Goal: Information Seeking & Learning: Find contact information

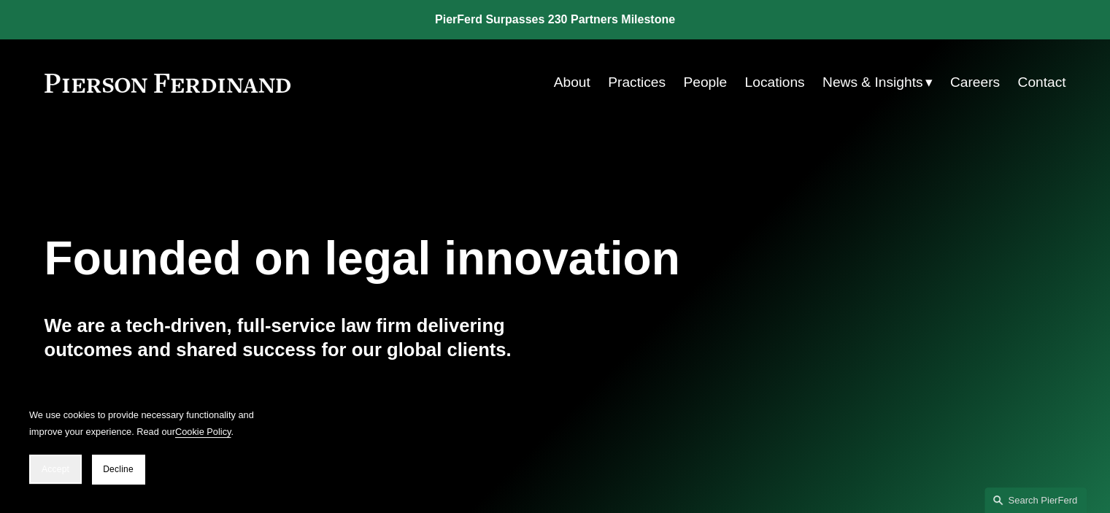
click at [47, 473] on span "Accept" at bounding box center [56, 469] width 28 height 10
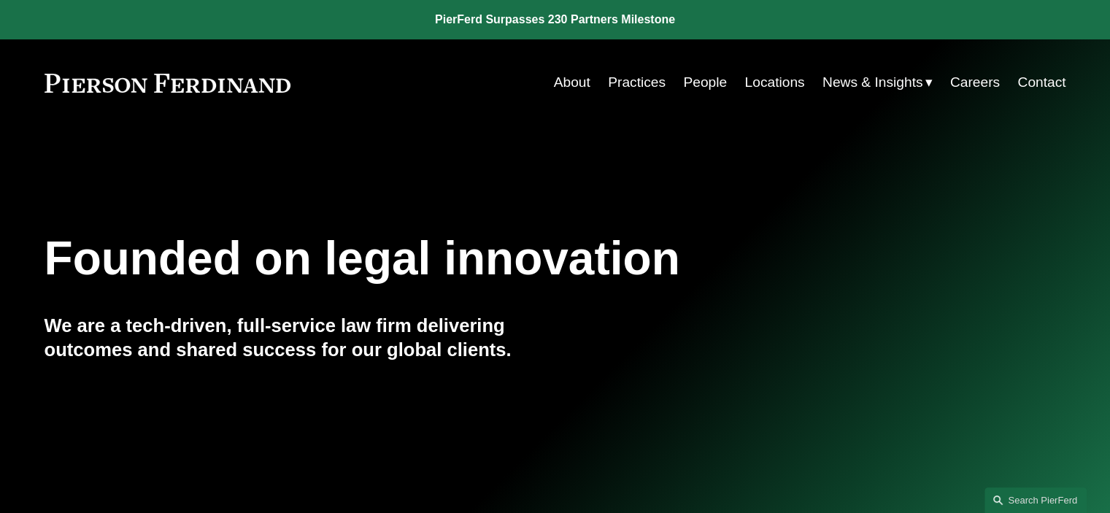
click at [767, 81] on link "Locations" at bounding box center [774, 83] width 60 height 28
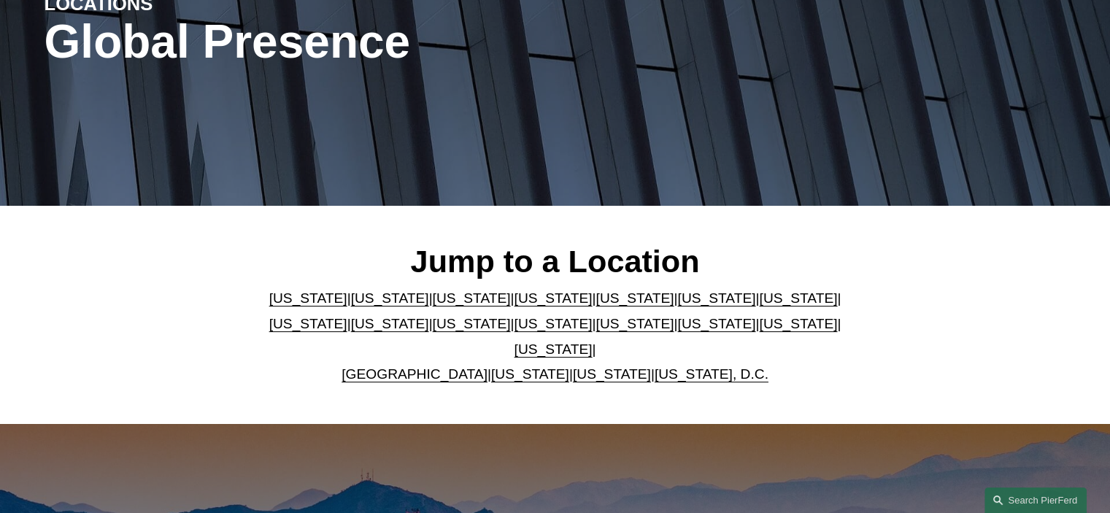
scroll to position [219, 0]
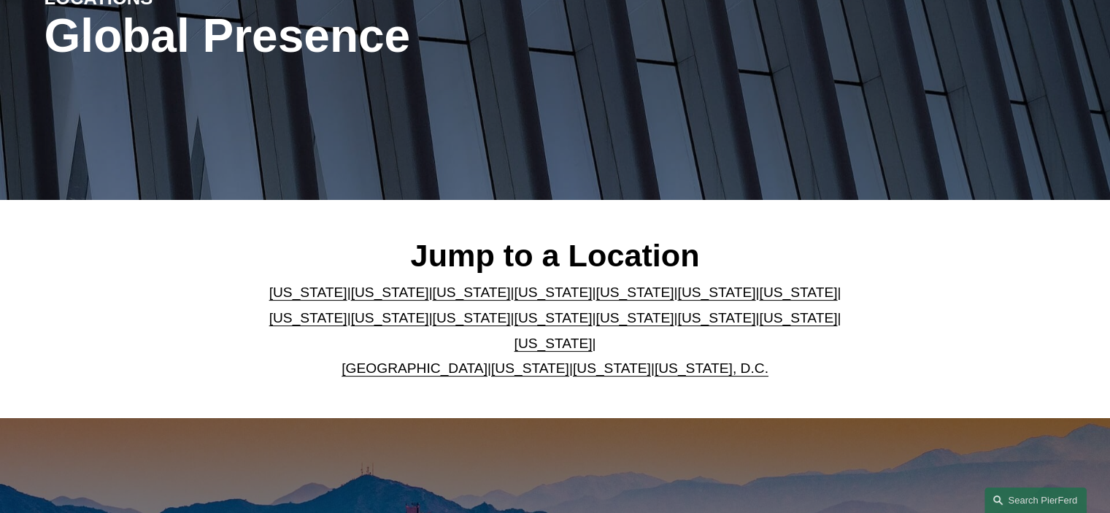
click at [677, 299] on link "[US_STATE]" at bounding box center [716, 291] width 78 height 15
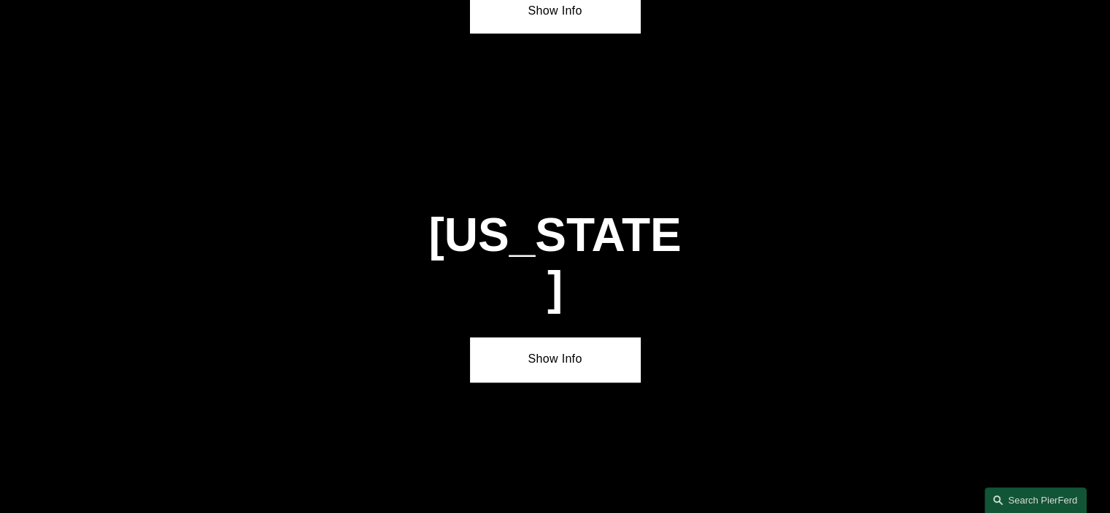
scroll to position [2162, 0]
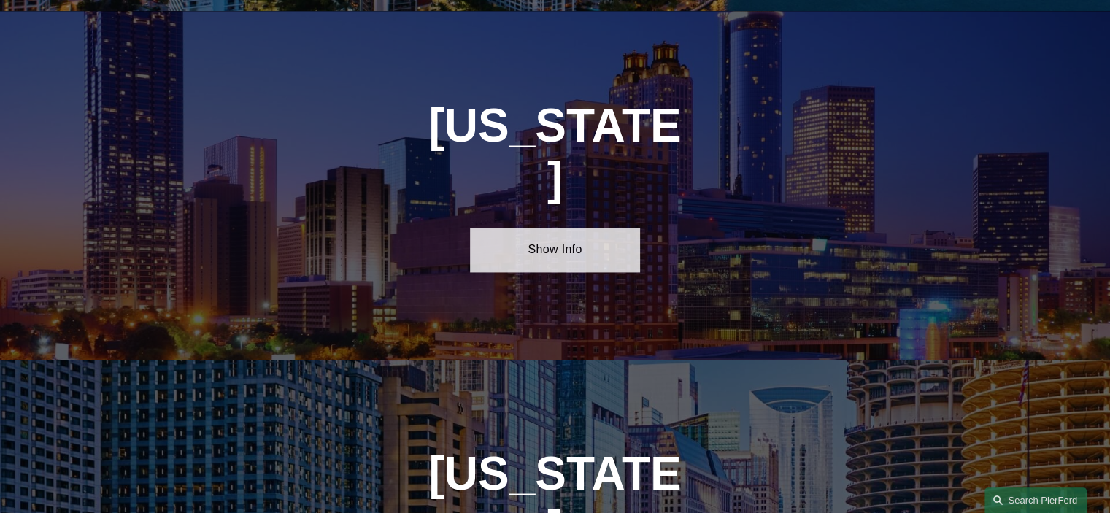
click at [554, 228] on link "Show Info" at bounding box center [555, 250] width 170 height 44
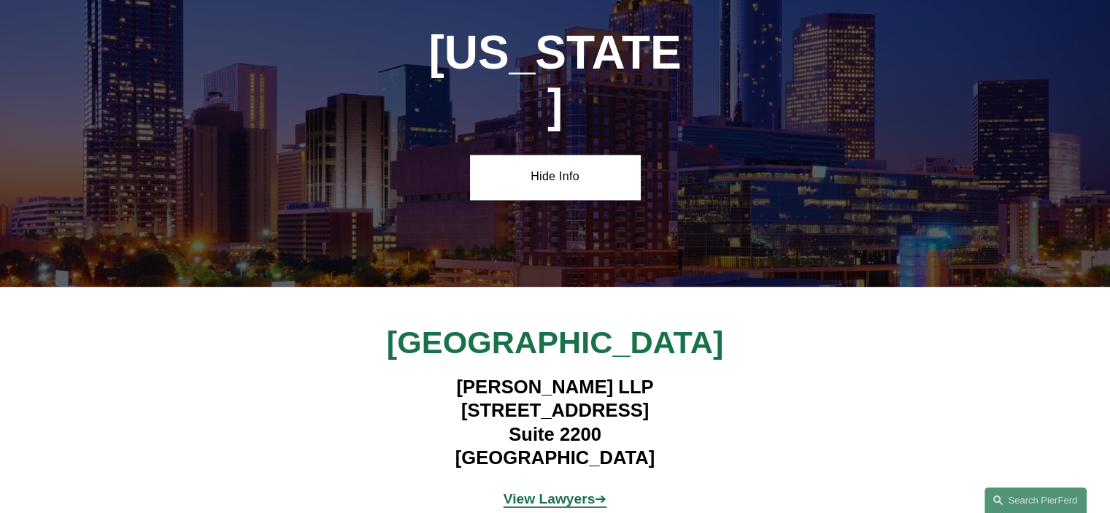
scroll to position [2308, 0]
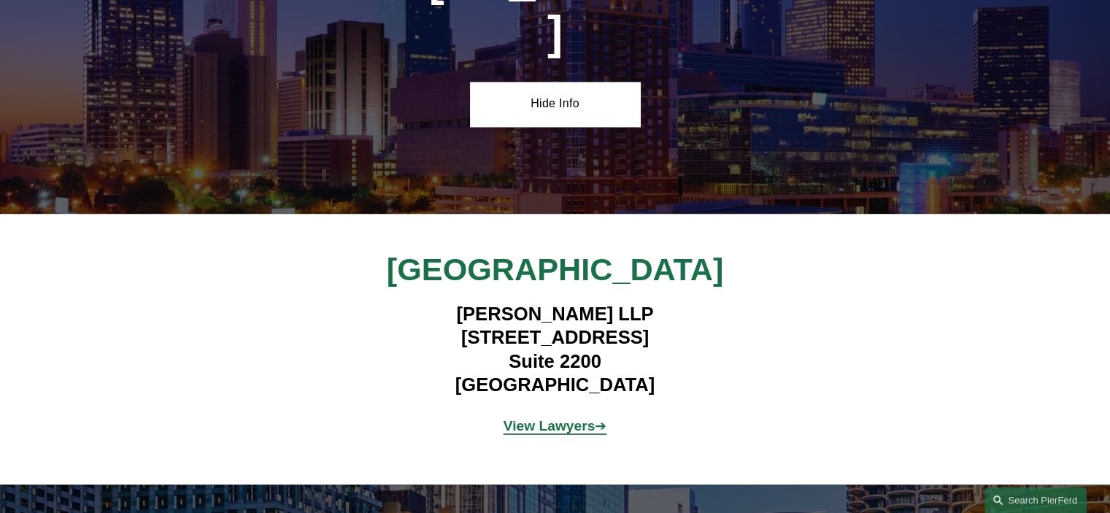
click at [560, 418] on strong "View Lawyers" at bounding box center [549, 425] width 92 height 15
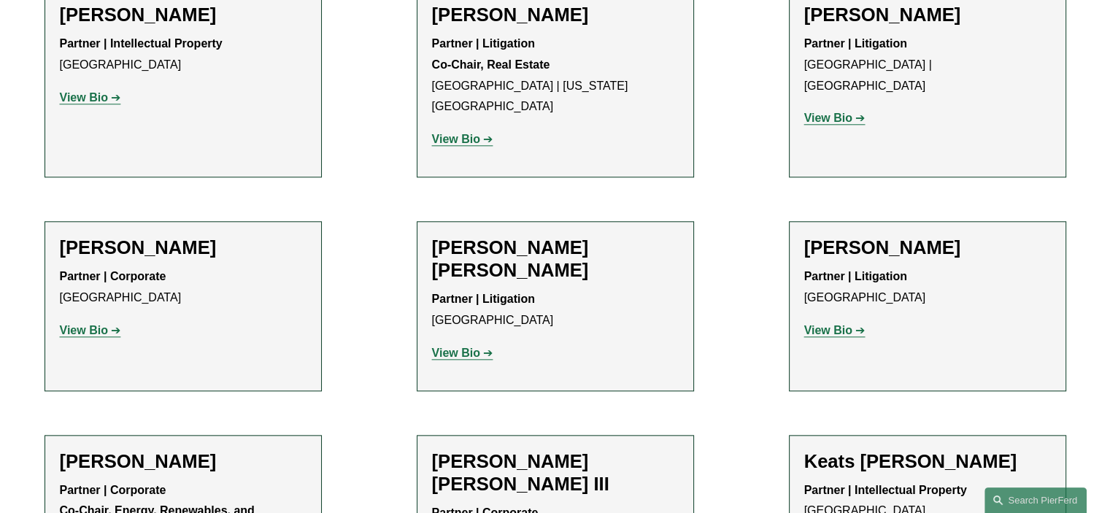
scroll to position [1532, 0]
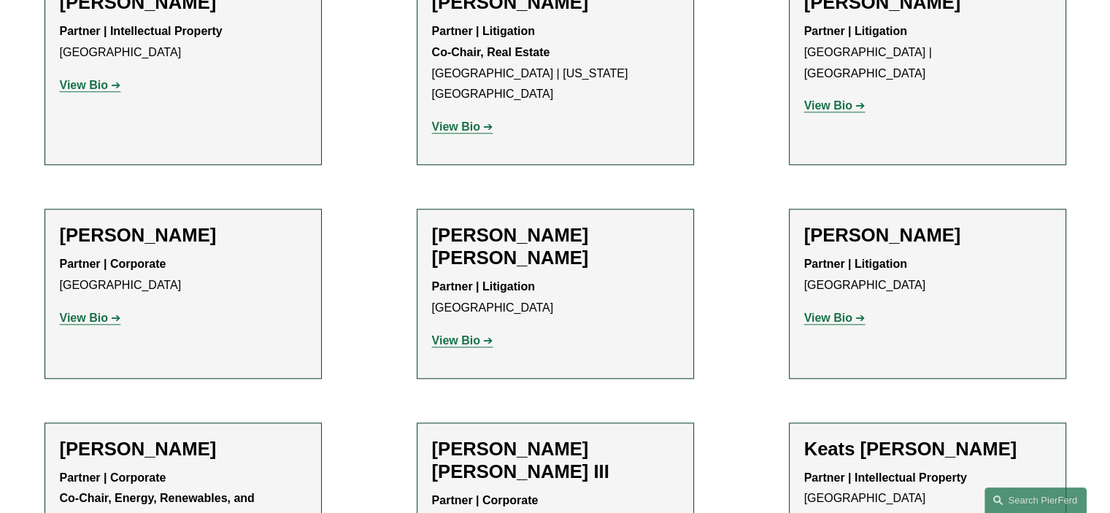
click at [82, 311] on strong "View Bio" at bounding box center [84, 317] width 48 height 12
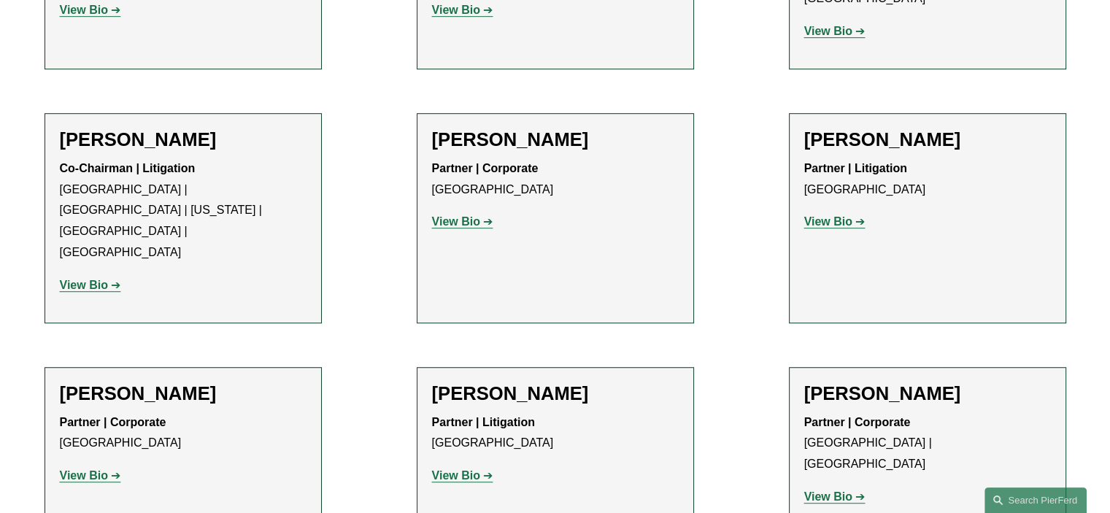
scroll to position [948, 0]
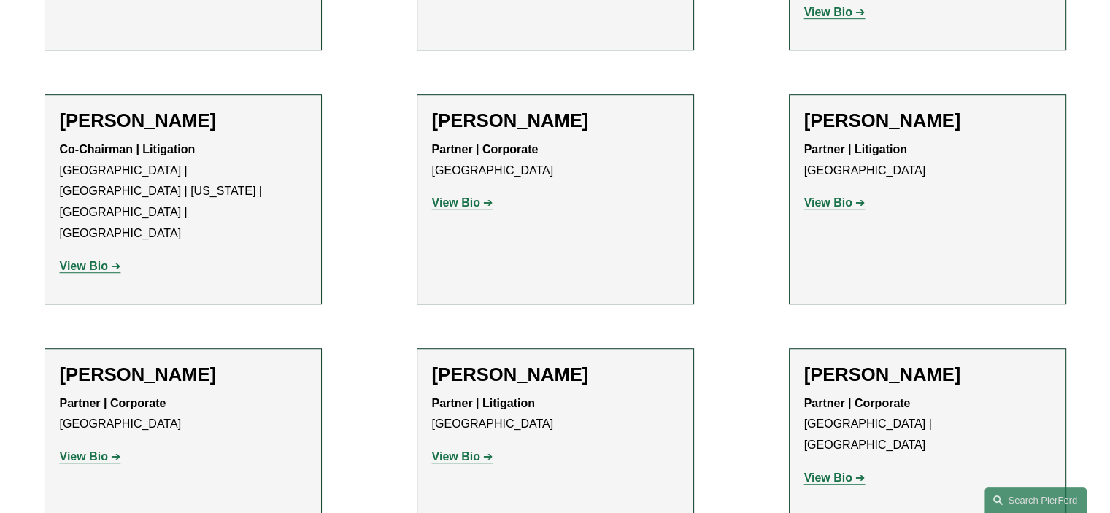
click at [75, 260] on strong "View Bio" at bounding box center [84, 266] width 48 height 12
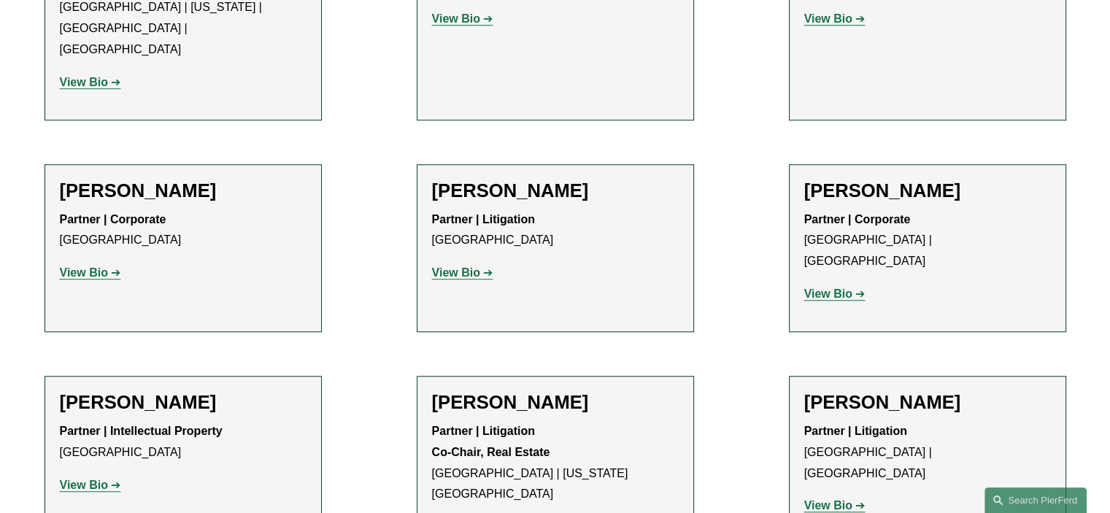
scroll to position [1167, 0]
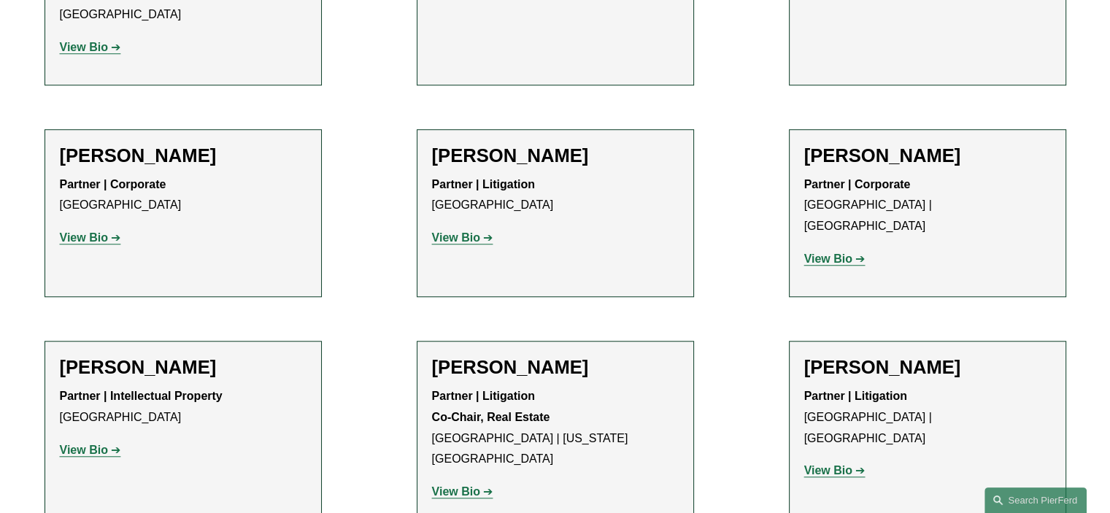
click at [452, 485] on strong "View Bio" at bounding box center [456, 491] width 48 height 12
click at [73, 231] on strong "View Bio" at bounding box center [84, 237] width 48 height 12
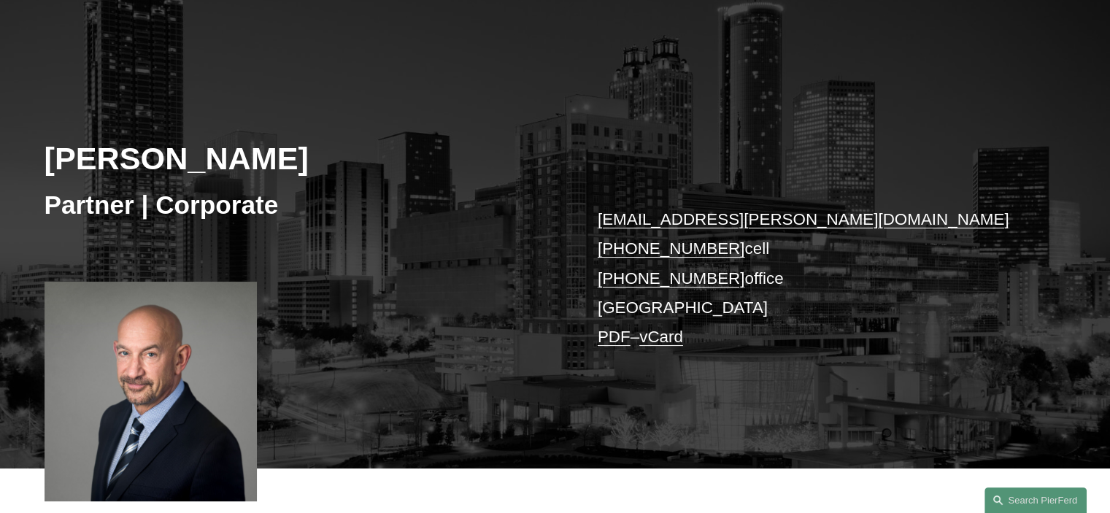
scroll to position [146, 0]
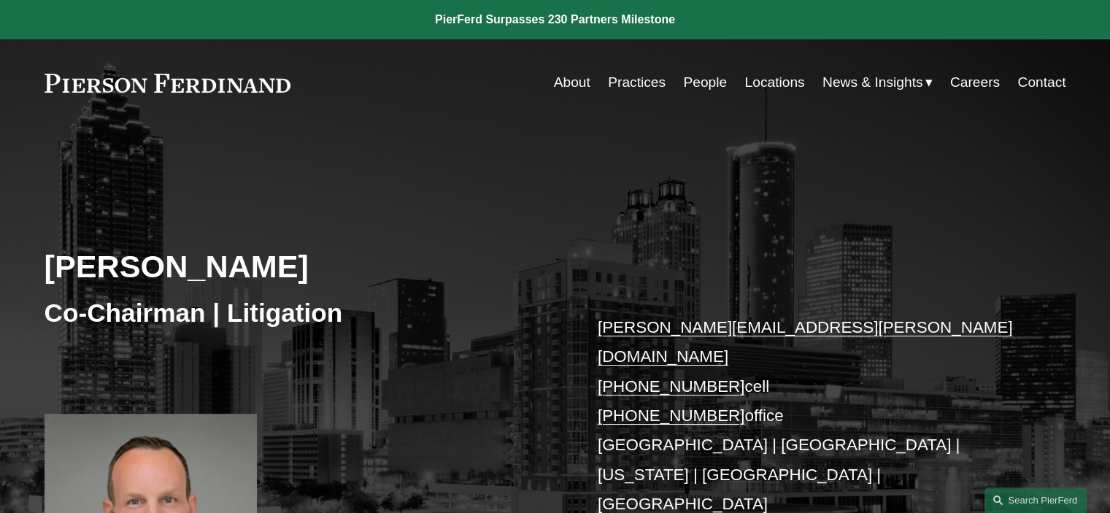
scroll to position [146, 0]
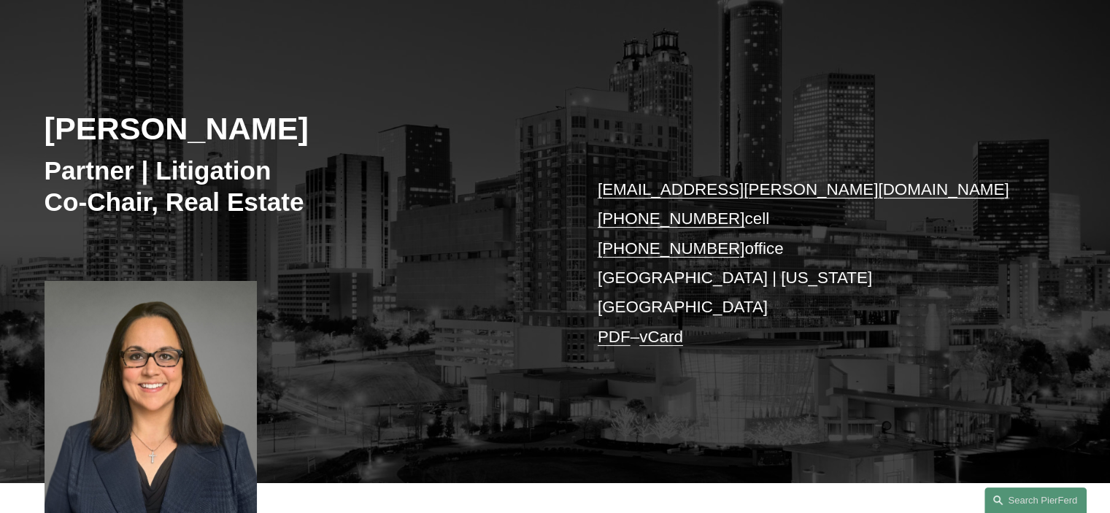
scroll to position [146, 0]
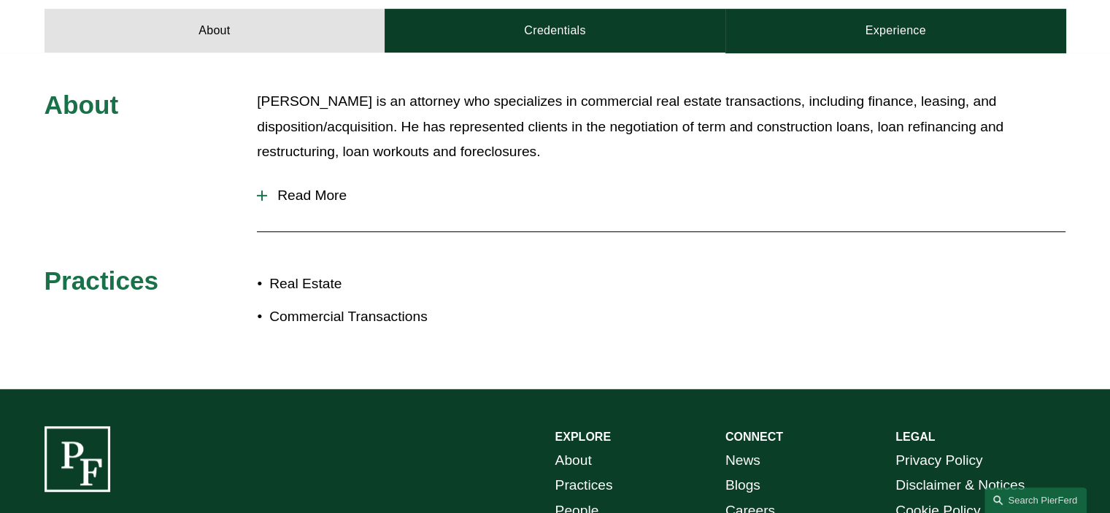
scroll to position [584, 0]
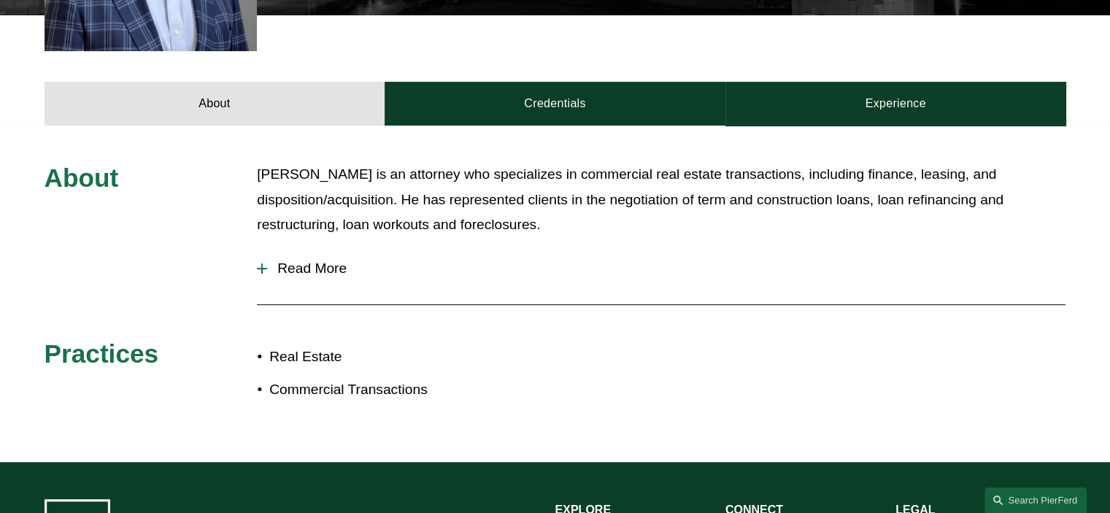
click at [263, 263] on div at bounding box center [262, 268] width 10 height 10
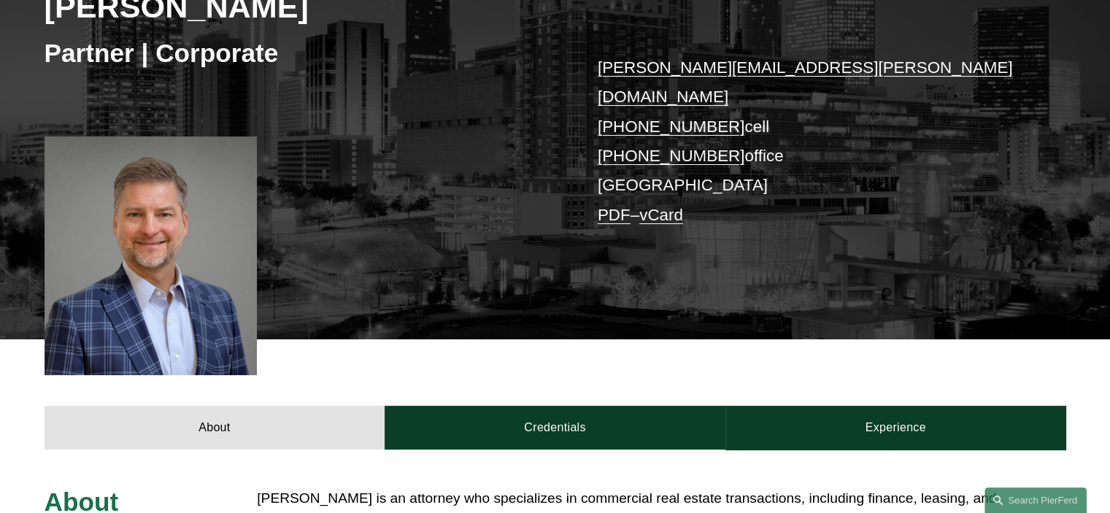
scroll to position [349, 0]
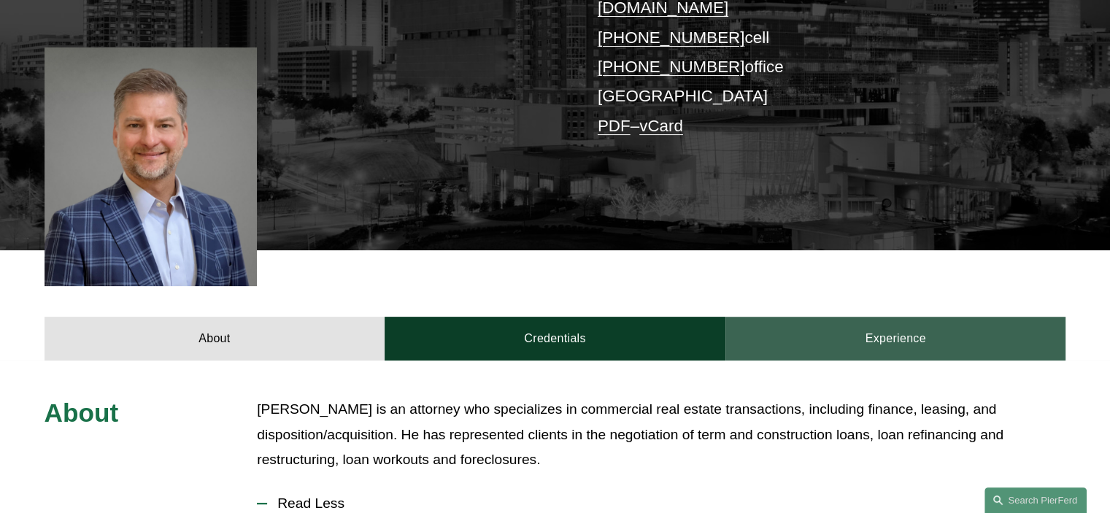
click at [902, 319] on link "Experience" at bounding box center [895, 339] width 341 height 44
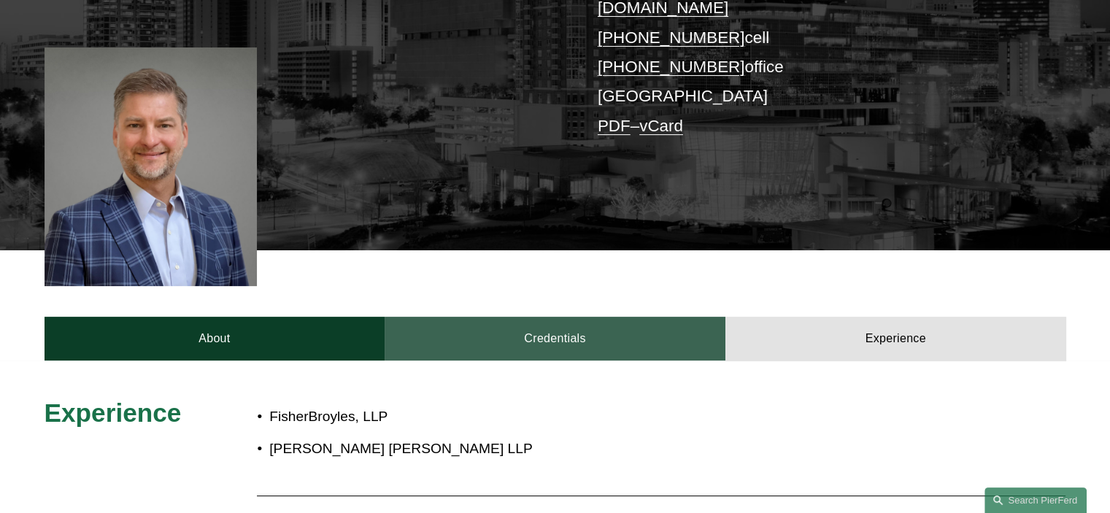
click at [622, 325] on link "Credentials" at bounding box center [554, 339] width 341 height 44
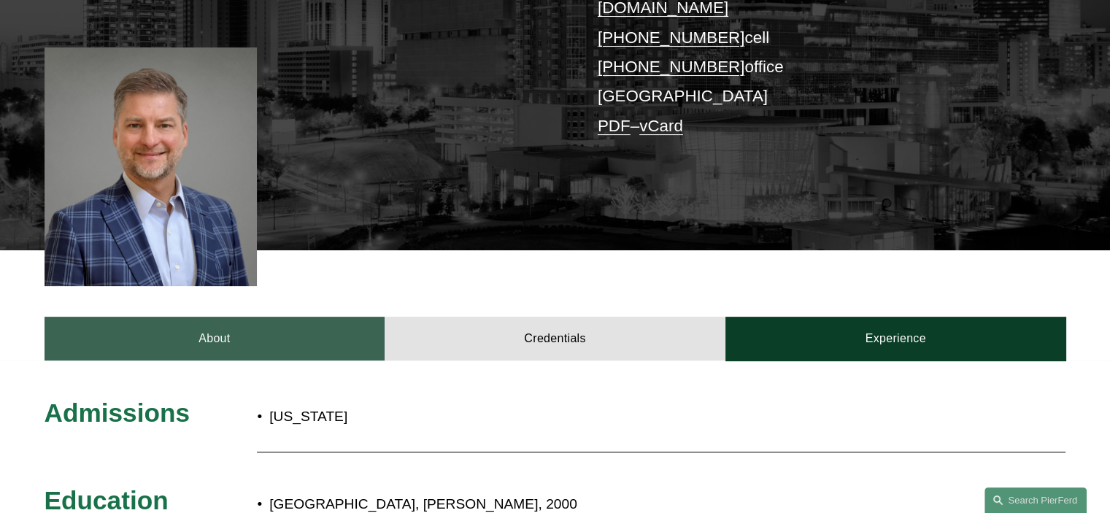
click at [215, 317] on link "About" at bounding box center [214, 339] width 341 height 44
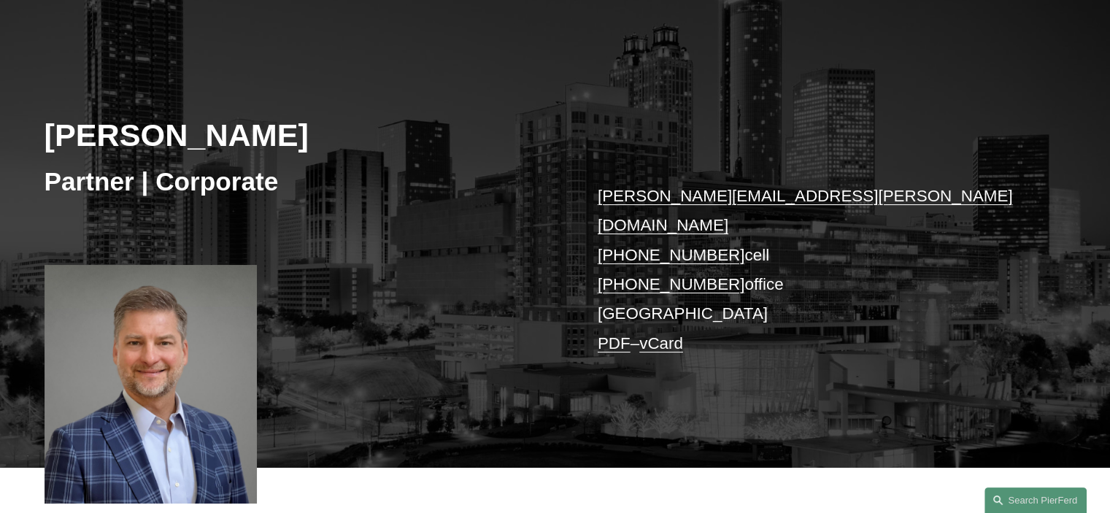
scroll to position [130, 0]
